Goal: Task Accomplishment & Management: Manage account settings

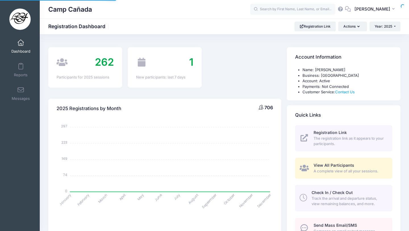
select select
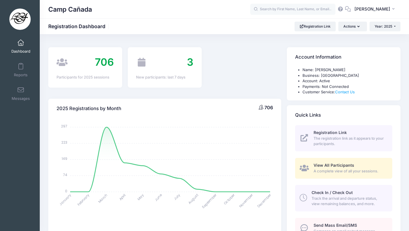
scroll to position [72, 0]
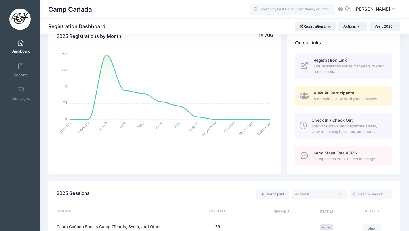
click at [370, 139] on div "Registration Link The registration link as it appears to your participants. Vie…" at bounding box center [344, 113] width 114 height 121
click at [370, 134] on span "Track the arrival and departure status, view remaining balances, and more." at bounding box center [349, 128] width 74 height 11
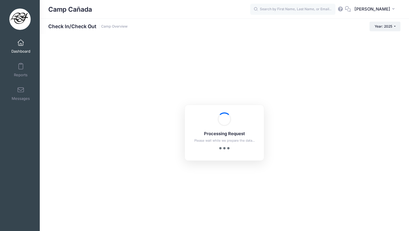
checkbox input "true"
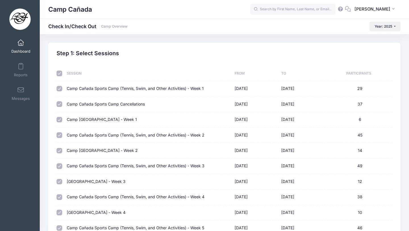
click at [57, 74] on input "checkbox" at bounding box center [60, 73] width 6 height 6
checkbox input "false"
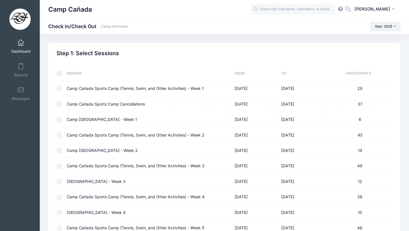
checkbox input "false"
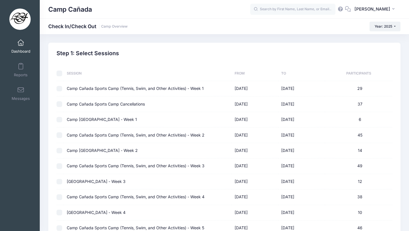
checkbox input "false"
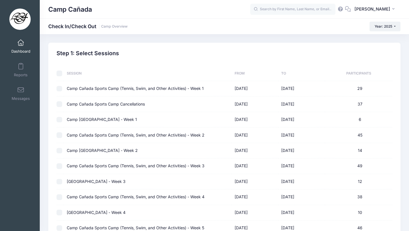
checkbox input "false"
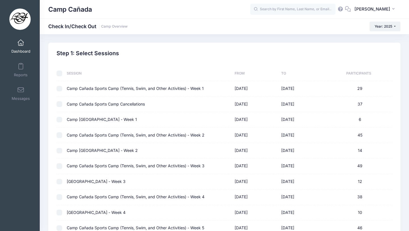
checkbox input "false"
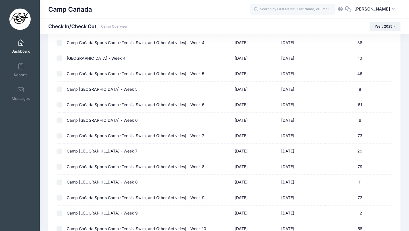
scroll to position [232, 0]
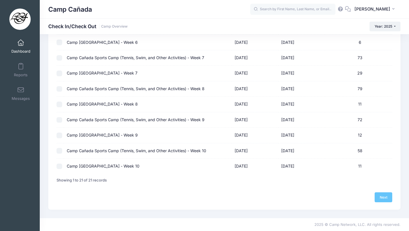
click at [60, 150] on input "checkbox" at bounding box center [60, 151] width 6 height 6
checkbox input "true"
click at [380, 197] on link "Next" at bounding box center [384, 197] width 18 height 10
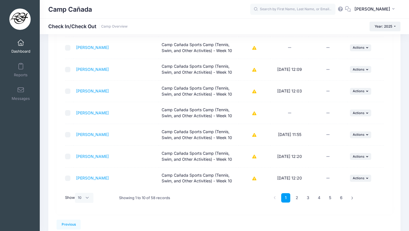
scroll to position [147, 0]
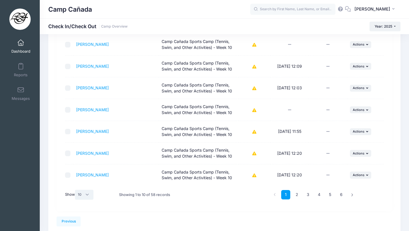
click at [87, 194] on select "All 10 25 50" at bounding box center [84, 195] width 19 height 10
select select "50"
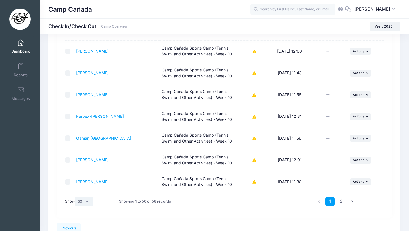
scroll to position [1040, 0]
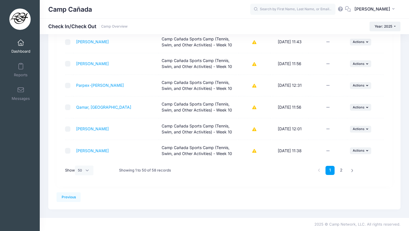
click at [346, 170] on ul "1 2" at bounding box center [336, 170] width 43 height 9
click at [345, 170] on link "2" at bounding box center [341, 170] width 9 height 9
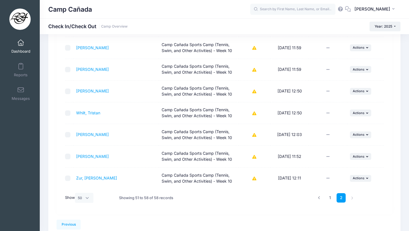
scroll to position [128, 0]
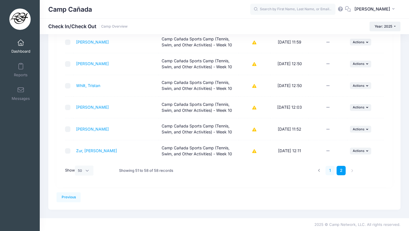
click at [330, 171] on link "1" at bounding box center [330, 170] width 9 height 9
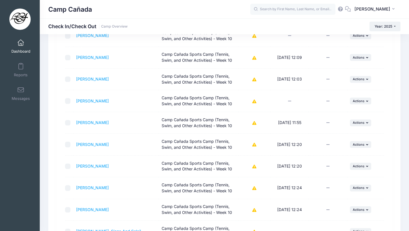
scroll to position [0, 0]
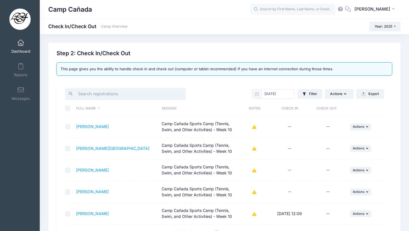
click at [96, 93] on input "search" at bounding box center [125, 94] width 121 height 12
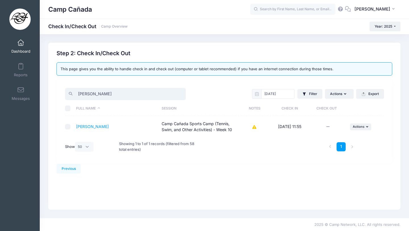
type input "jos"
click at [195, 193] on div "Previous Next Step 2 : Check In/Check Out 1 Select Sessions 2 Check In/Check Ou…" at bounding box center [224, 126] width 352 height 167
click at [357, 127] on span "Actions" at bounding box center [359, 126] width 12 height 4
click at [341, 139] on link "Check Out" at bounding box center [342, 139] width 51 height 11
drag, startPoint x: 101, startPoint y: 94, endPoint x: 54, endPoint y: 94, distance: 46.9
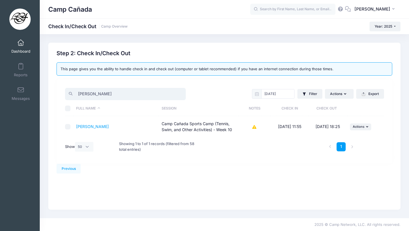
click at [54, 94] on div "Step 2: Check In/Check Out This page gives you the ability to handle check in a…" at bounding box center [224, 106] width 341 height 113
click at [258, 171] on div "Previous" at bounding box center [225, 169] width 336 height 10
click at [354, 129] on button "... Actions" at bounding box center [361, 126] width 22 height 7
click at [252, 164] on div "Previous" at bounding box center [225, 169] width 336 height 10
drag, startPoint x: 98, startPoint y: 94, endPoint x: 64, endPoint y: 94, distance: 34.4
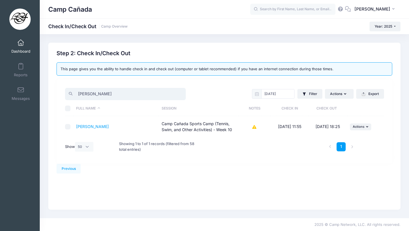
click at [63, 94] on div "jos" at bounding box center [143, 94] width 162 height 14
click at [355, 126] on span "Actions" at bounding box center [359, 126] width 12 height 4
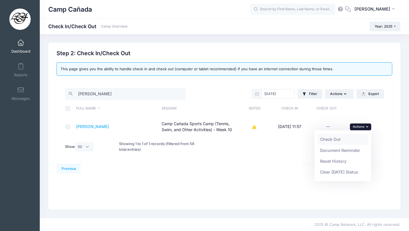
click at [344, 138] on link "Check Out" at bounding box center [342, 139] width 51 height 11
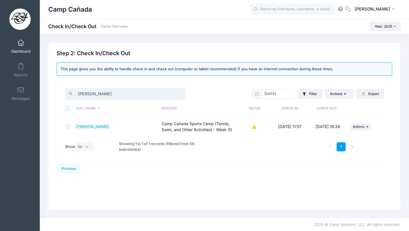
drag, startPoint x: 98, startPoint y: 94, endPoint x: 60, endPoint y: 93, distance: 38.1
click at [59, 93] on div "jon 08/14/2025 Filter Filter Options Check In/Out Status: Not Checked In Checke…" at bounding box center [225, 121] width 336 height 84
drag, startPoint x: 91, startPoint y: 96, endPoint x: 57, endPoint y: 95, distance: 34.7
click at [56, 95] on div "Step 2: Check In/Check Out This page gives you the ability to handle check in a…" at bounding box center [224, 106] width 341 height 113
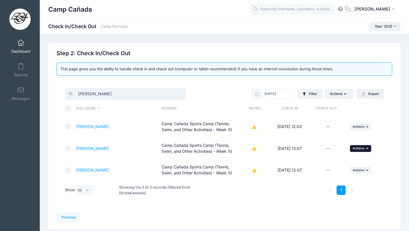
type input "leon"
click at [361, 151] on button "... Actions" at bounding box center [361, 148] width 22 height 7
click at [332, 159] on link "Check Out" at bounding box center [342, 160] width 51 height 11
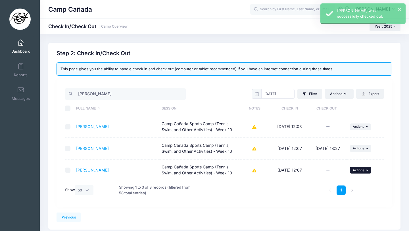
click at [356, 170] on span "Actions" at bounding box center [359, 170] width 12 height 4
click at [330, 179] on link "Check Out" at bounding box center [342, 182] width 51 height 11
drag, startPoint x: 98, startPoint y: 93, endPoint x: 56, endPoint y: 93, distance: 42.1
click at [55, 93] on div "Step 2: Check In/Check Out This page gives you the ability to handle check in a…" at bounding box center [224, 128] width 341 height 157
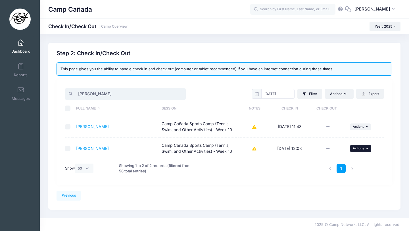
type input "oliver"
click at [354, 148] on span "Actions" at bounding box center [359, 148] width 12 height 4
click at [326, 161] on link "Check Out" at bounding box center [342, 160] width 51 height 11
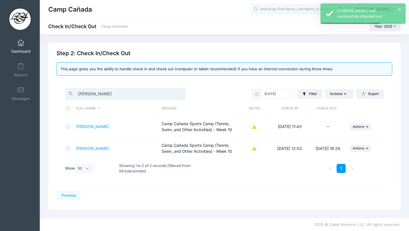
drag, startPoint x: 112, startPoint y: 93, endPoint x: 73, endPoint y: 93, distance: 39.2
click at [72, 93] on input "oliver" at bounding box center [125, 94] width 121 height 12
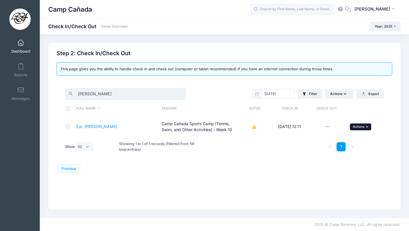
type input "dean"
click at [363, 125] on span "Actions" at bounding box center [359, 126] width 12 height 4
click at [337, 138] on link "Check Out" at bounding box center [342, 139] width 51 height 11
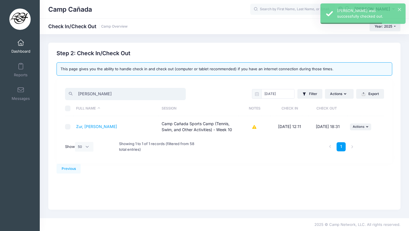
drag, startPoint x: 99, startPoint y: 96, endPoint x: 58, endPoint y: 89, distance: 41.3
click at [59, 90] on div "dean 08/14/2025 Filter Filter Options Check In/Out Status: Not Checked In Check…" at bounding box center [225, 121] width 336 height 84
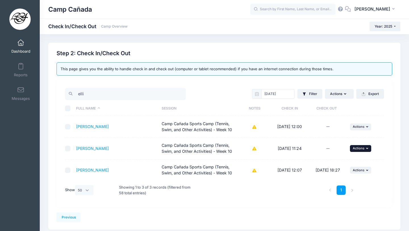
click at [361, 147] on span "Actions" at bounding box center [359, 148] width 12 height 4
click at [337, 159] on link "Check Out" at bounding box center [342, 160] width 51 height 11
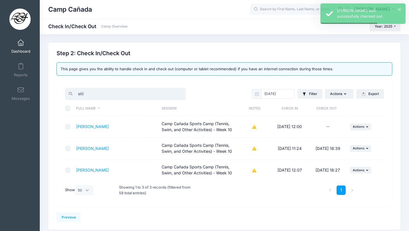
click at [93, 92] on input "elli" at bounding box center [125, 94] width 121 height 12
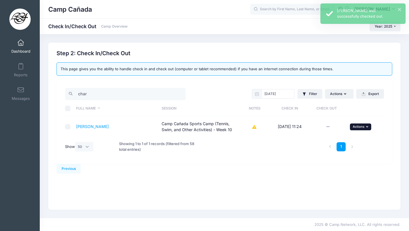
click at [364, 125] on span "Actions" at bounding box center [359, 126] width 12 height 4
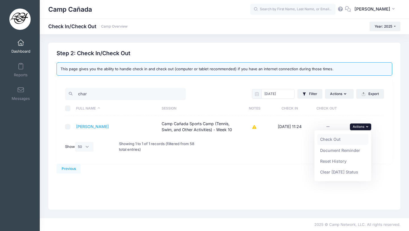
click at [344, 136] on link "Check Out" at bounding box center [342, 139] width 51 height 11
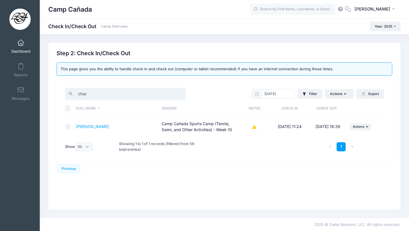
click at [113, 94] on input "char" at bounding box center [125, 94] width 121 height 12
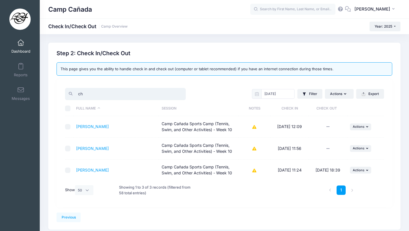
type input "c"
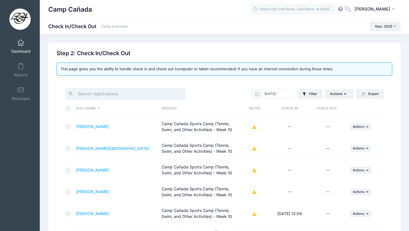
click at [96, 91] on input "search" at bounding box center [125, 94] width 121 height 12
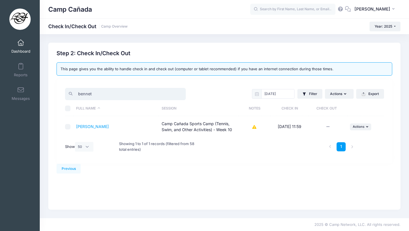
type input "bennet"
click at [66, 129] on input "checkbox" at bounding box center [68, 127] width 6 height 6
checkbox input "true"
click at [367, 125] on icon "button" at bounding box center [367, 126] width 3 height 3
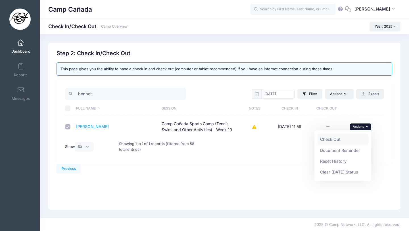
click at [328, 139] on link "Check Out" at bounding box center [342, 139] width 51 height 11
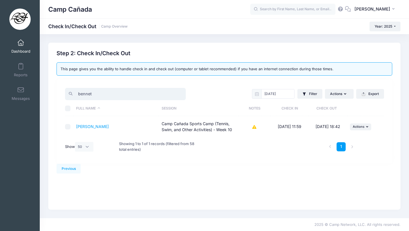
click at [97, 91] on input "bennet" at bounding box center [125, 94] width 121 height 12
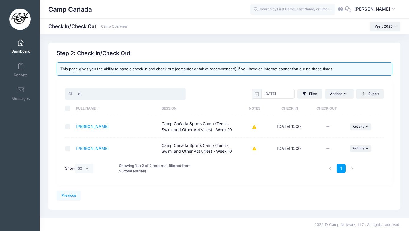
type input "a"
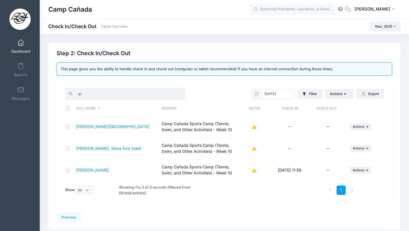
type input "s"
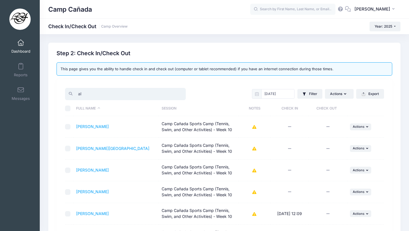
type input "a"
click at [93, 96] on input "search" at bounding box center [125, 94] width 121 height 12
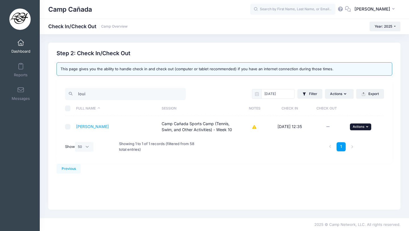
click at [365, 128] on button "... Actions" at bounding box center [361, 126] width 22 height 7
click at [348, 139] on link "Check Out" at bounding box center [342, 139] width 51 height 11
click at [130, 95] on input "loui" at bounding box center [125, 94] width 121 height 12
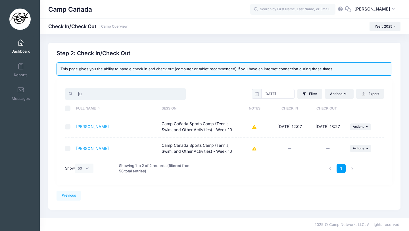
type input "j"
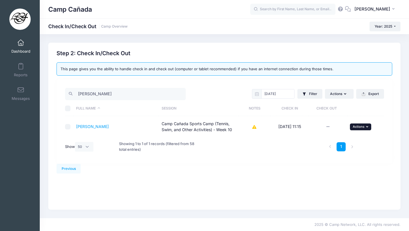
click at [359, 125] on span "Actions" at bounding box center [359, 126] width 12 height 4
click at [348, 140] on link "Check Out" at bounding box center [342, 139] width 51 height 11
click at [100, 91] on input "lucy" at bounding box center [125, 94] width 121 height 12
type input "v"
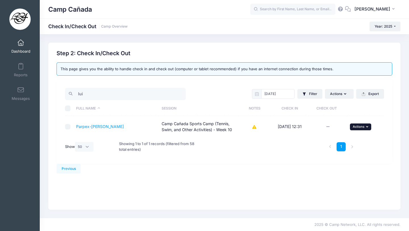
click at [360, 126] on span "Actions" at bounding box center [359, 126] width 12 height 4
click at [336, 138] on link "Check Out" at bounding box center [342, 139] width 51 height 11
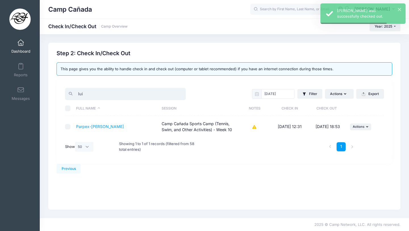
click at [87, 94] on input "lui" at bounding box center [125, 94] width 121 height 12
click at [366, 126] on button "... Actions" at bounding box center [361, 126] width 22 height 7
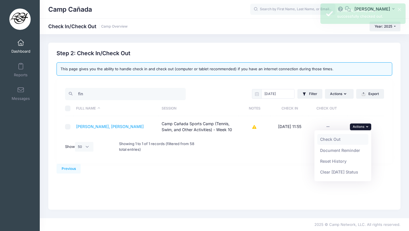
click at [345, 137] on link "Check Out" at bounding box center [342, 139] width 51 height 11
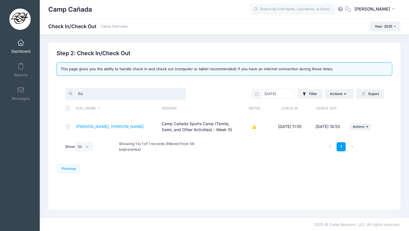
click at [117, 94] on input "fin" at bounding box center [125, 94] width 121 height 12
click at [359, 126] on span "Actions" at bounding box center [359, 126] width 12 height 4
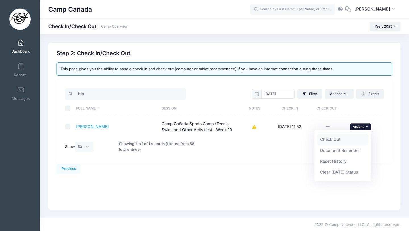
click at [338, 137] on link "Check Out" at bounding box center [342, 139] width 51 height 11
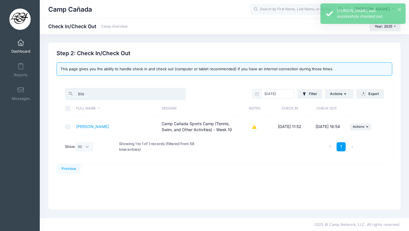
click at [79, 95] on input "bla" at bounding box center [125, 94] width 121 height 12
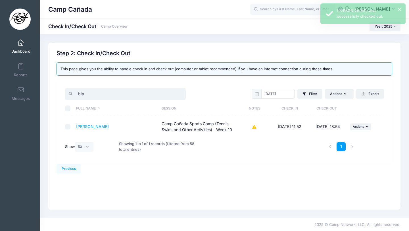
click at [79, 95] on input "bla" at bounding box center [125, 94] width 121 height 12
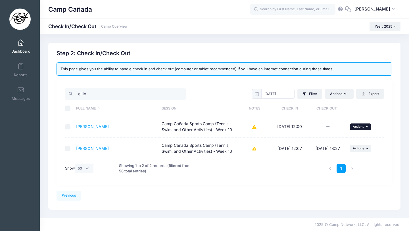
click at [359, 128] on span "Actions" at bounding box center [359, 126] width 12 height 4
click at [350, 136] on link "Check Out" at bounding box center [342, 139] width 51 height 11
click at [98, 94] on input "ellio" at bounding box center [125, 94] width 121 height 12
click at [361, 127] on span "Actions" at bounding box center [359, 126] width 12 height 4
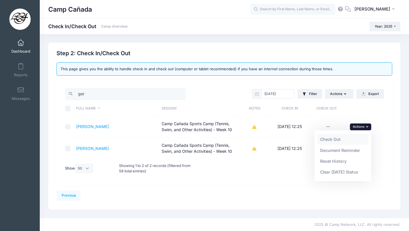
click at [344, 139] on link "Check Out" at bounding box center [342, 139] width 51 height 11
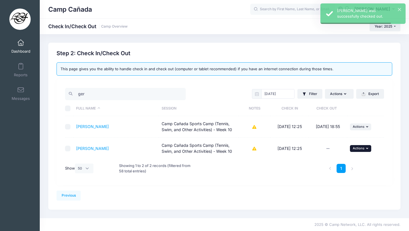
click at [358, 150] on button "... Actions" at bounding box center [361, 148] width 22 height 7
click at [356, 160] on link "Check Out" at bounding box center [342, 160] width 51 height 11
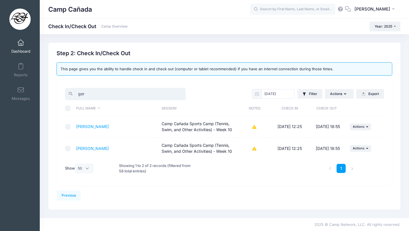
click at [80, 95] on input "ger" at bounding box center [125, 94] width 121 height 12
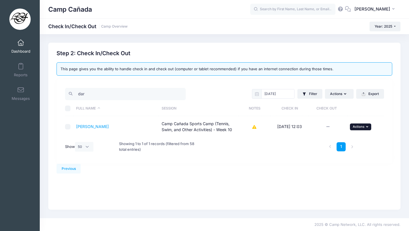
click at [367, 128] on icon "button" at bounding box center [367, 126] width 3 height 3
click at [342, 139] on link "Check Out" at bounding box center [342, 139] width 51 height 11
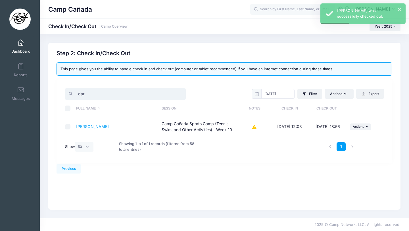
click at [103, 92] on input "dar" at bounding box center [125, 94] width 121 height 12
click at [103, 91] on input "dar" at bounding box center [125, 94] width 121 height 12
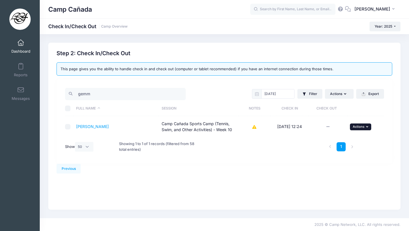
click at [365, 127] on button "... Actions" at bounding box center [361, 126] width 22 height 7
click at [339, 136] on link "Check Out" at bounding box center [342, 139] width 51 height 11
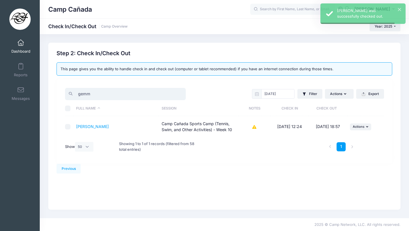
click at [95, 91] on input "gemm" at bounding box center [125, 94] width 121 height 12
click at [359, 130] on td "... Actions Check Out Payment Reminder Document Reminder Enter Payment Reset Hi…" at bounding box center [365, 126] width 37 height 21
click at [354, 124] on button "... Actions" at bounding box center [361, 126] width 22 height 7
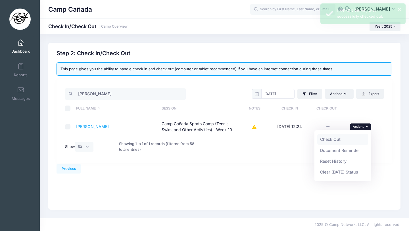
click at [352, 138] on link "Check Out" at bounding box center [342, 139] width 51 height 11
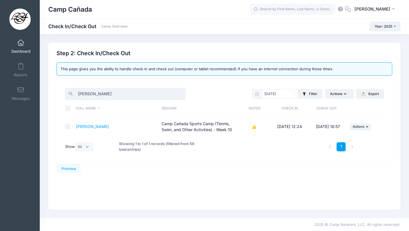
click at [120, 93] on input "stell" at bounding box center [125, 94] width 121 height 12
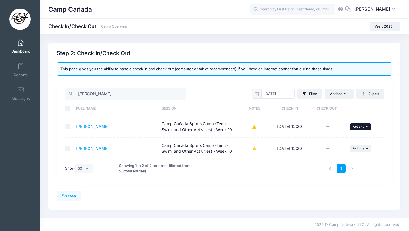
click at [357, 127] on span "Actions" at bounding box center [359, 126] width 12 height 4
click at [343, 135] on link "Check Out" at bounding box center [342, 139] width 51 height 11
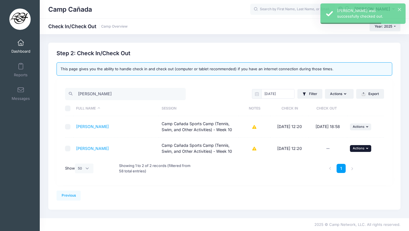
click at [360, 145] on button "... Actions" at bounding box center [361, 148] width 22 height 7
click at [338, 159] on link "Check Out" at bounding box center [342, 160] width 51 height 11
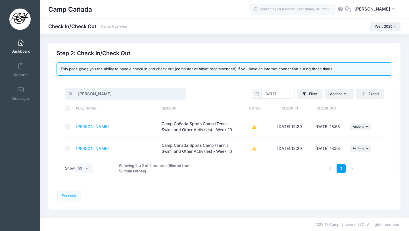
click at [91, 90] on input "burr" at bounding box center [125, 94] width 121 height 12
click at [91, 91] on input "burr" at bounding box center [125, 94] width 121 height 12
click at [364, 150] on span "Actions" at bounding box center [359, 148] width 12 height 4
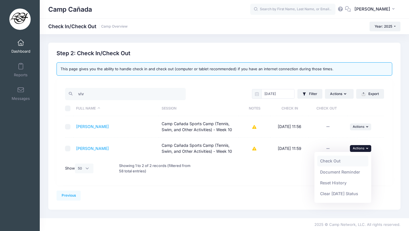
click at [336, 160] on link "Check Out" at bounding box center [342, 160] width 51 height 11
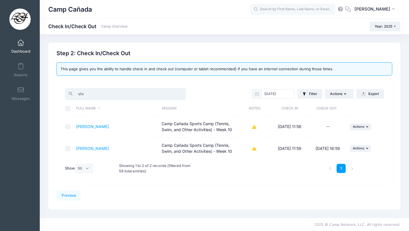
click at [107, 91] on input "viv" at bounding box center [125, 94] width 121 height 12
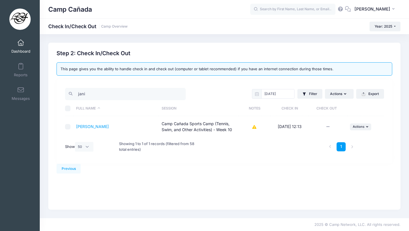
click at [362, 130] on td "... Actions Check Out Payment Reminder Document Reminder Enter Payment Reset Hi…" at bounding box center [365, 126] width 37 height 21
click at [362, 126] on span "Actions" at bounding box center [359, 126] width 12 height 4
click at [339, 139] on link "Check Out" at bounding box center [342, 139] width 51 height 11
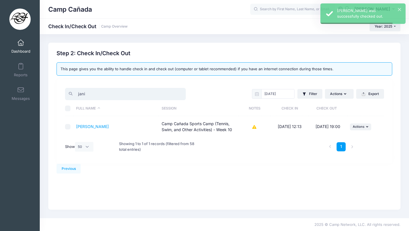
click at [88, 92] on input "jani" at bounding box center [125, 94] width 121 height 12
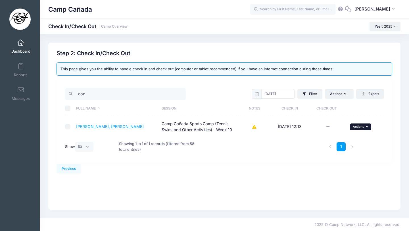
click at [366, 124] on button "... Actions" at bounding box center [361, 126] width 22 height 7
click at [351, 140] on link "Check Out" at bounding box center [342, 139] width 51 height 11
click at [121, 91] on input "con" at bounding box center [125, 94] width 121 height 12
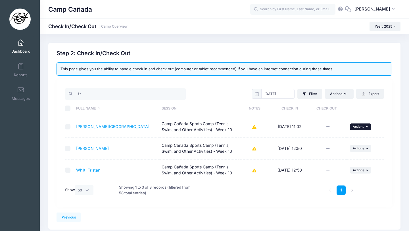
click at [359, 126] on span "Actions" at bounding box center [359, 126] width 12 height 4
click at [347, 139] on link "Check Out" at bounding box center [342, 139] width 51 height 11
click at [117, 97] on input "tr" at bounding box center [125, 94] width 121 height 12
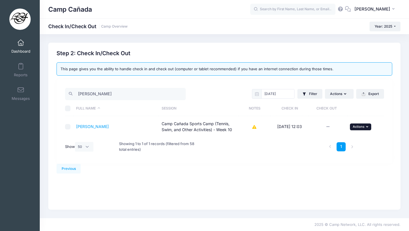
click at [355, 128] on span "Actions" at bounding box center [359, 126] width 12 height 4
click at [331, 141] on link "Check Out" at bounding box center [342, 139] width 51 height 11
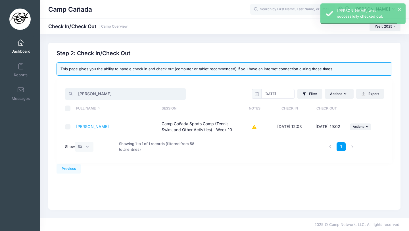
click at [119, 91] on input "lori" at bounding box center [125, 94] width 121 height 12
click at [119, 92] on input "lori" at bounding box center [125, 94] width 121 height 12
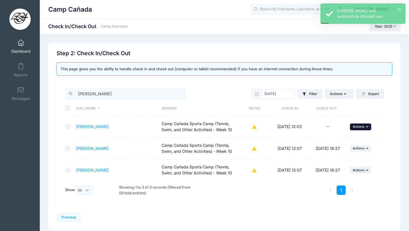
click at [362, 125] on span "Actions" at bounding box center [359, 126] width 12 height 4
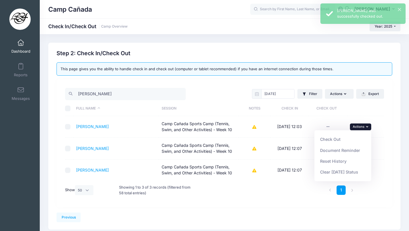
click at [342, 138] on link "Check Out" at bounding box center [342, 139] width 51 height 11
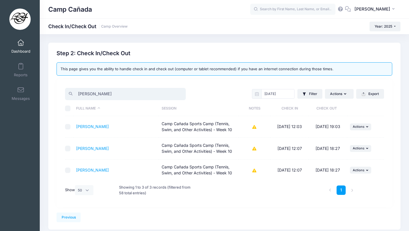
click at [127, 94] on input "leon" at bounding box center [125, 94] width 121 height 12
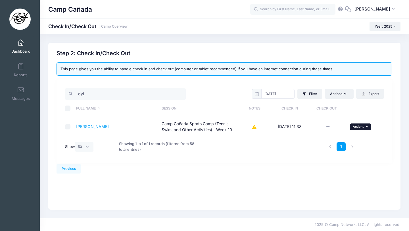
click at [359, 127] on span "Actions" at bounding box center [359, 126] width 12 height 4
click at [341, 139] on link "Check Out" at bounding box center [342, 139] width 51 height 11
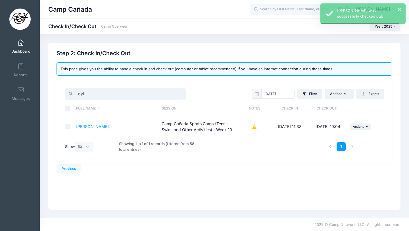
click at [95, 94] on input "dyl" at bounding box center [125, 94] width 121 height 12
click at [96, 94] on input "dyl" at bounding box center [125, 94] width 121 height 12
click at [356, 127] on span "Actions" at bounding box center [359, 126] width 12 height 4
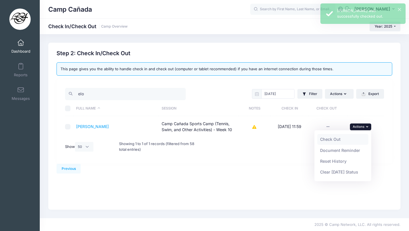
click at [344, 138] on link "Check Out" at bounding box center [342, 139] width 51 height 11
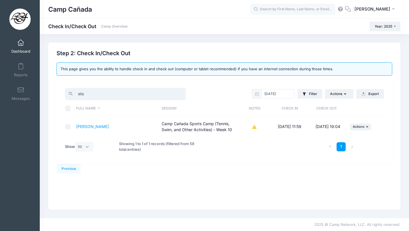
click at [105, 89] on input "elo" at bounding box center [125, 94] width 121 height 12
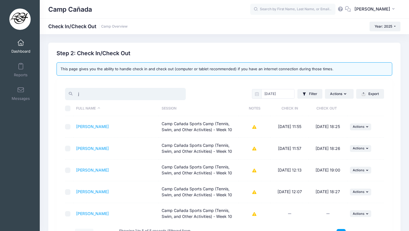
type input "ja"
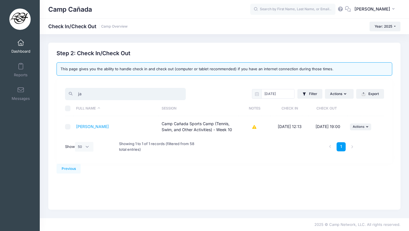
click at [180, 93] on input "ja" at bounding box center [125, 94] width 121 height 12
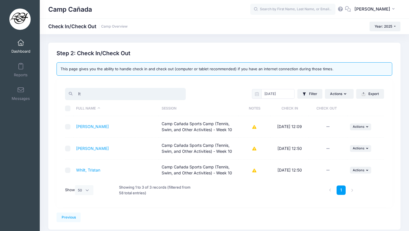
type input "l"
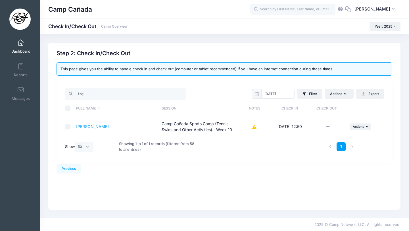
click at [357, 122] on td "... Actions Check Out Payment Reminder Document Reminder Enter Payment Reset Hi…" at bounding box center [365, 126] width 37 height 21
click at [357, 126] on span "Actions" at bounding box center [359, 126] width 12 height 4
click at [347, 137] on link "Check Out" at bounding box center [342, 139] width 51 height 11
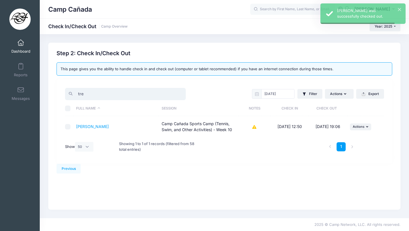
click at [86, 92] on input "tre" at bounding box center [125, 94] width 121 height 12
click at [361, 128] on span "Actions" at bounding box center [359, 126] width 12 height 4
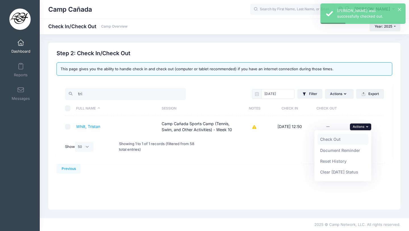
click at [340, 138] on link "Check Out" at bounding box center [342, 139] width 51 height 11
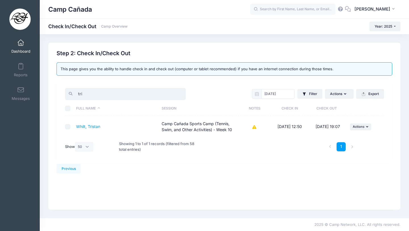
click at [100, 93] on input "tri" at bounding box center [125, 94] width 121 height 12
click at [99, 93] on input "tri" at bounding box center [125, 94] width 121 height 12
click at [355, 123] on button "... Actions" at bounding box center [361, 126] width 22 height 7
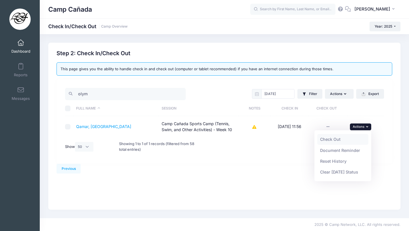
click at [339, 139] on link "Check Out" at bounding box center [342, 139] width 51 height 11
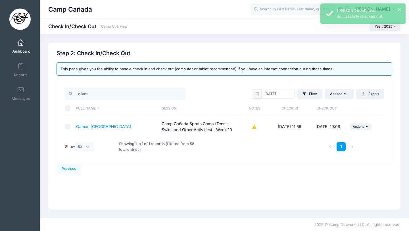
click at [105, 87] on div "olym" at bounding box center [143, 94] width 162 height 14
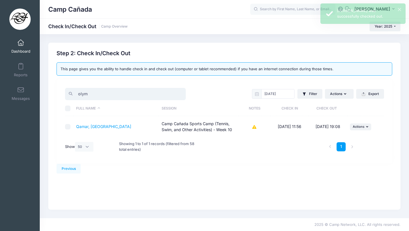
click at [106, 91] on input "olym" at bounding box center [125, 94] width 121 height 12
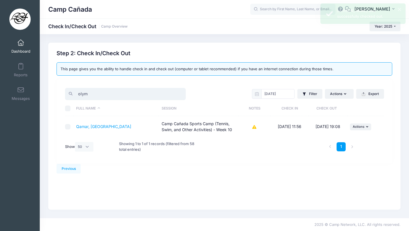
click at [107, 92] on input "olym" at bounding box center [125, 94] width 121 height 12
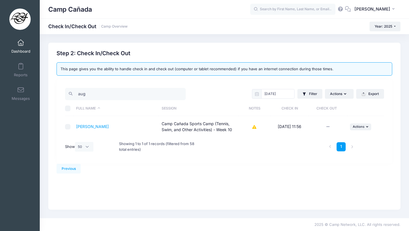
click at [362, 122] on td "... Actions Check Out Payment Reminder Document Reminder Enter Payment Reset Hi…" at bounding box center [365, 126] width 37 height 21
click at [355, 129] on button "... Actions" at bounding box center [361, 126] width 22 height 7
click at [350, 137] on link "Check Out" at bounding box center [342, 139] width 51 height 11
click at [105, 92] on input "aug" at bounding box center [125, 94] width 121 height 12
click at [105, 93] on input "aug" at bounding box center [125, 94] width 121 height 12
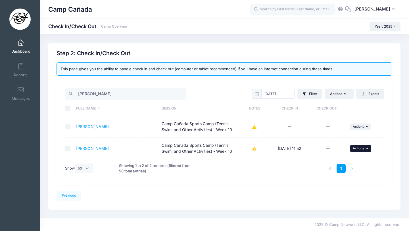
click at [357, 149] on span "Actions" at bounding box center [359, 148] width 12 height 4
click at [339, 159] on link "Check Out" at bounding box center [342, 160] width 51 height 11
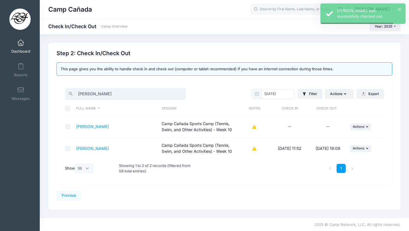
click at [88, 95] on input "eli" at bounding box center [125, 94] width 121 height 12
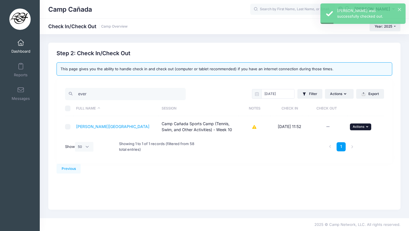
click at [365, 126] on button "... Actions" at bounding box center [361, 126] width 22 height 7
click at [354, 135] on link "Check Out" at bounding box center [342, 139] width 51 height 11
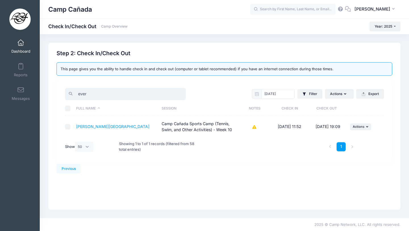
click at [105, 95] on input "ever" at bounding box center [125, 94] width 121 height 12
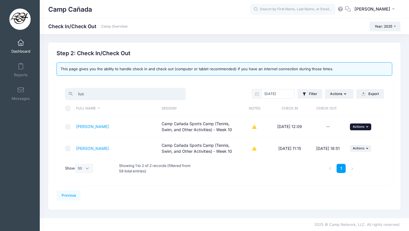
type input "luc"
click at [365, 123] on button "... Actions" at bounding box center [361, 126] width 22 height 7
click at [341, 137] on link "Check Out" at bounding box center [342, 139] width 51 height 11
click at [122, 94] on input "luc" at bounding box center [125, 94] width 121 height 12
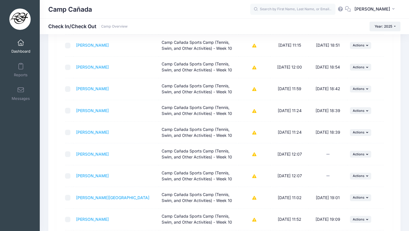
scroll to position [656, 0]
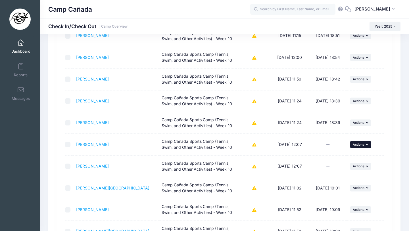
click at [357, 145] on span "Actions" at bounding box center [359, 144] width 12 height 4
click at [328, 155] on link "Check Out" at bounding box center [342, 156] width 51 height 11
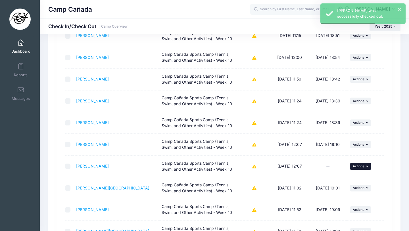
click at [360, 165] on span "Actions" at bounding box center [359, 166] width 12 height 4
click at [334, 178] on link "Check Out" at bounding box center [342, 178] width 51 height 11
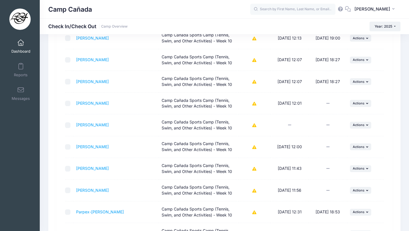
scroll to position [915, 0]
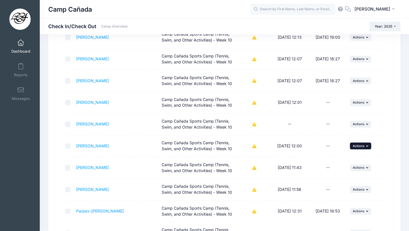
click at [362, 145] on span "Actions" at bounding box center [359, 146] width 12 height 4
click at [344, 154] on link "Check Out" at bounding box center [342, 158] width 51 height 11
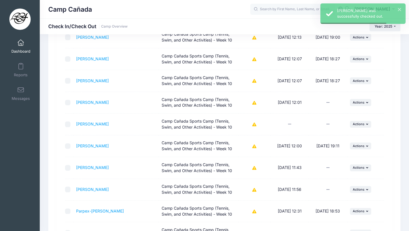
click at [358, 175] on td "... Actions Check Out Payment Reminder Document Reminder Enter Payment Reset Hi…" at bounding box center [365, 168] width 37 height 22
click at [358, 168] on span "Actions" at bounding box center [359, 167] width 12 height 4
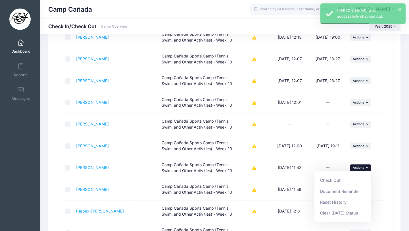
click at [333, 180] on link "Check Out" at bounding box center [342, 180] width 51 height 11
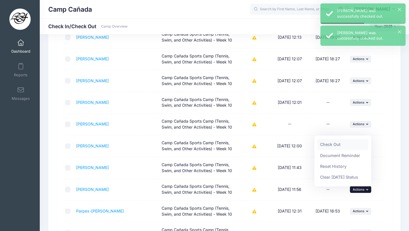
click at [336, 144] on link "Check Out" at bounding box center [342, 144] width 51 height 11
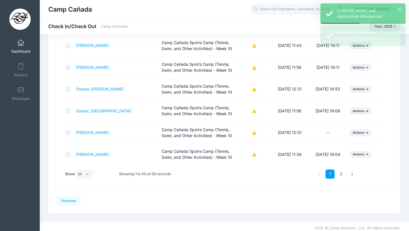
scroll to position [1040, 0]
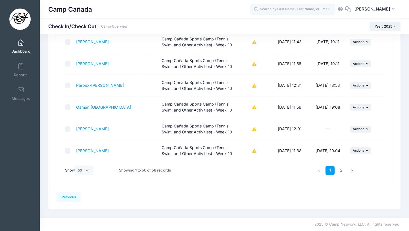
click at [81, 165] on div "Show All 10 25 50" at bounding box center [79, 170] width 29 height 17
click at [85, 171] on select "All 10 25 50" at bounding box center [84, 170] width 19 height 10
select select "-1"
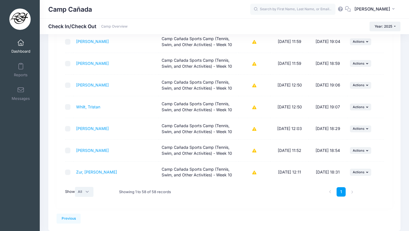
scroll to position [1214, 0]
